Goal: Information Seeking & Learning: Understand process/instructions

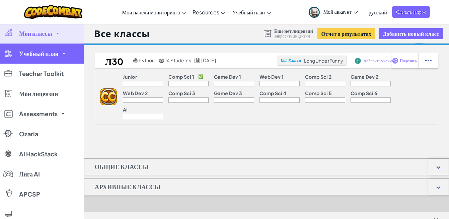
click at [17, 60] on link "Учебный план" at bounding box center [42, 54] width 84 height 20
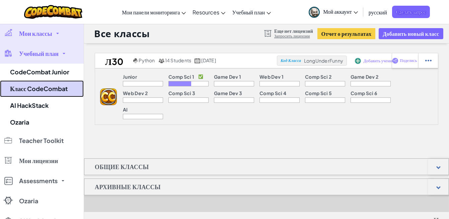
click at [42, 92] on link "Класс CodeCombat" at bounding box center [42, 88] width 84 height 17
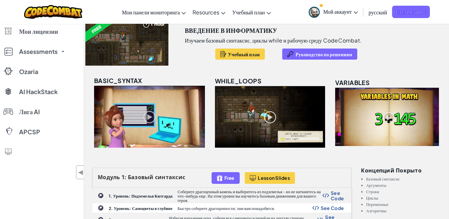
scroll to position [152, 0]
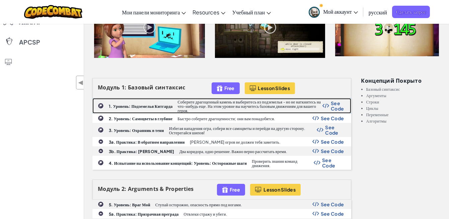
click at [139, 106] on b "1. Уровень: Подземелья Китгарда" at bounding box center [141, 106] width 64 height 5
